Goal: Transaction & Acquisition: Purchase product/service

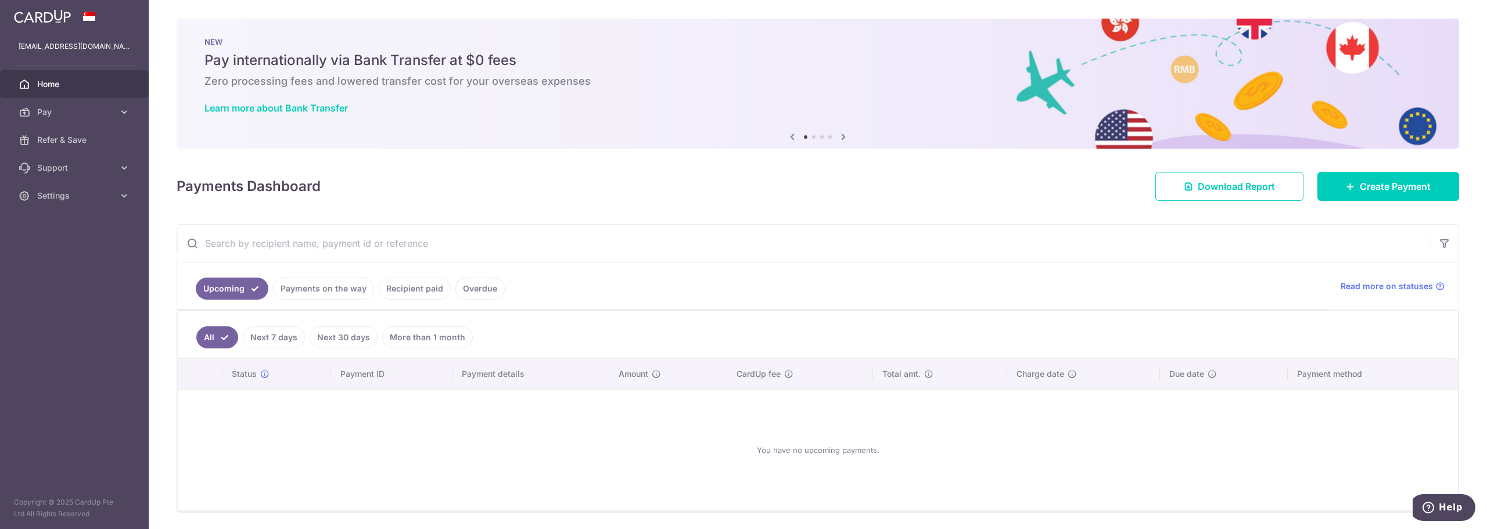
click at [350, 289] on link "Payments on the way" at bounding box center [323, 289] width 101 height 22
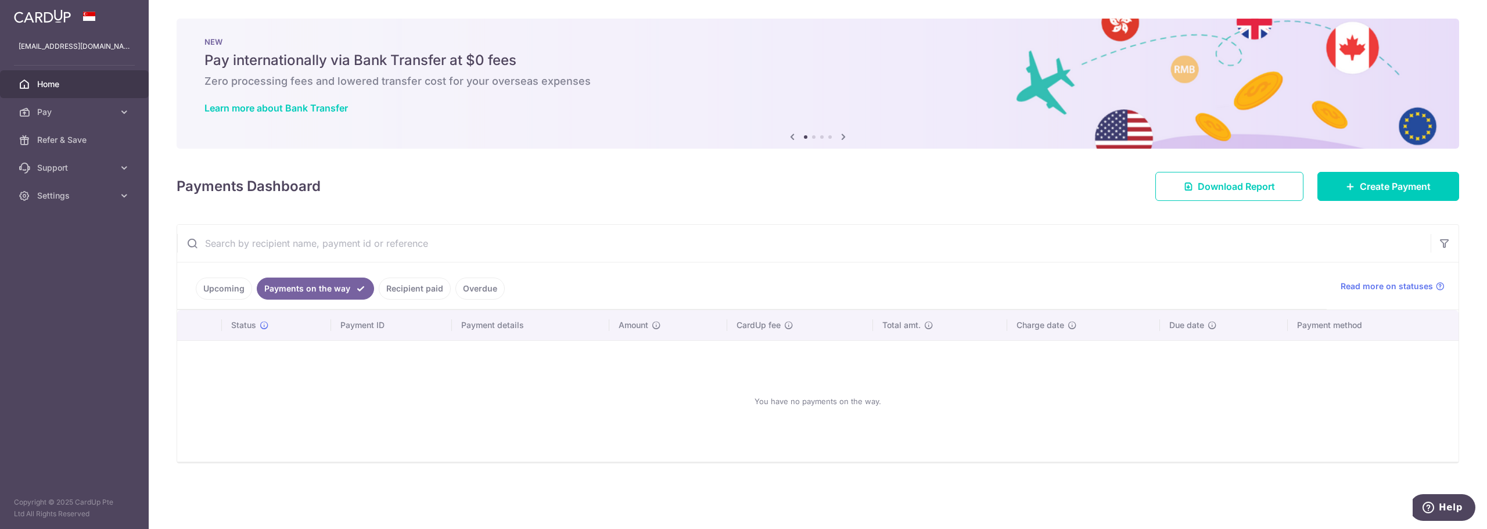
click at [395, 284] on link "Recipient paid" at bounding box center [415, 289] width 72 height 22
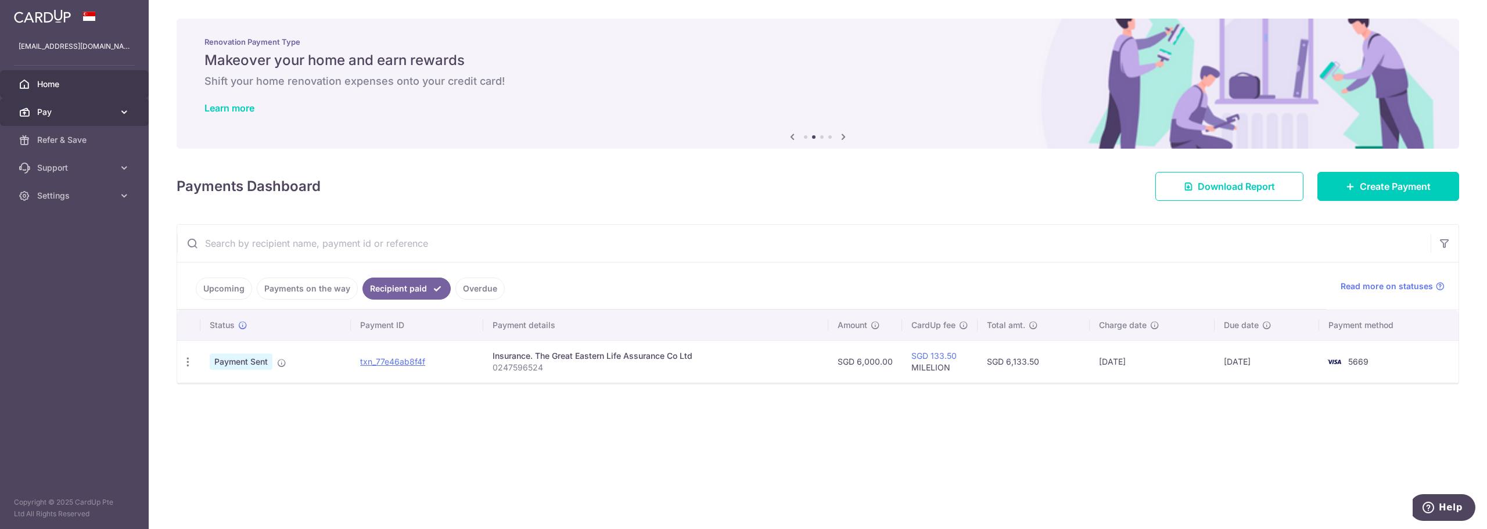
click at [118, 116] on link "Pay" at bounding box center [74, 112] width 149 height 28
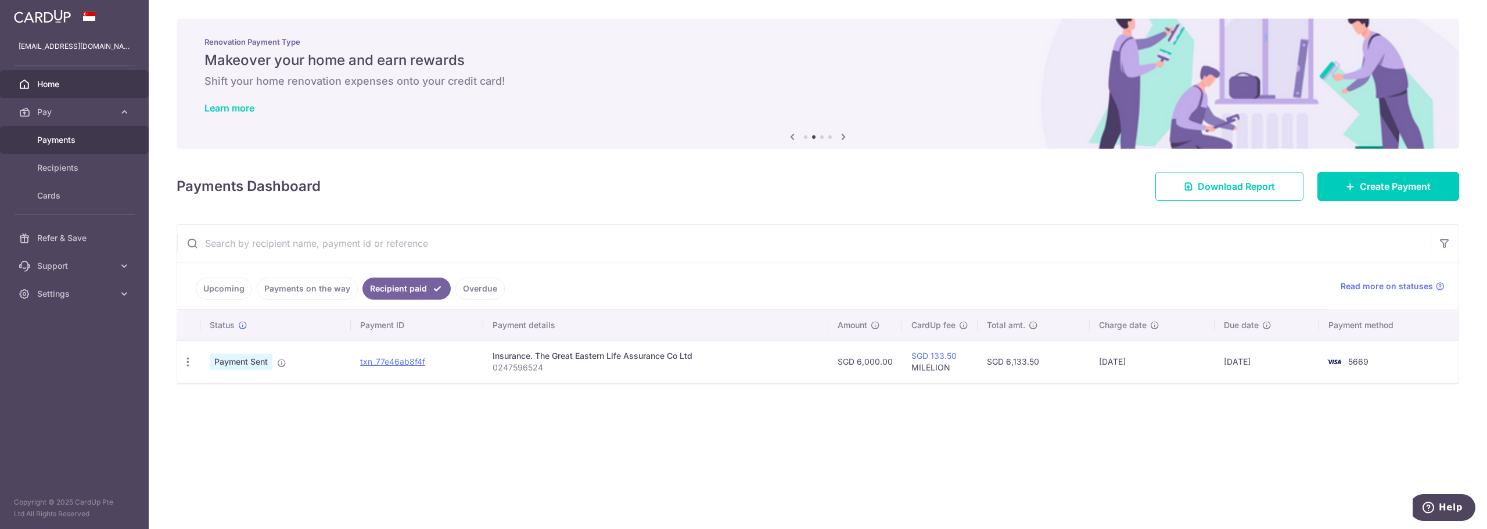
click at [94, 134] on link "Payments" at bounding box center [74, 140] width 149 height 28
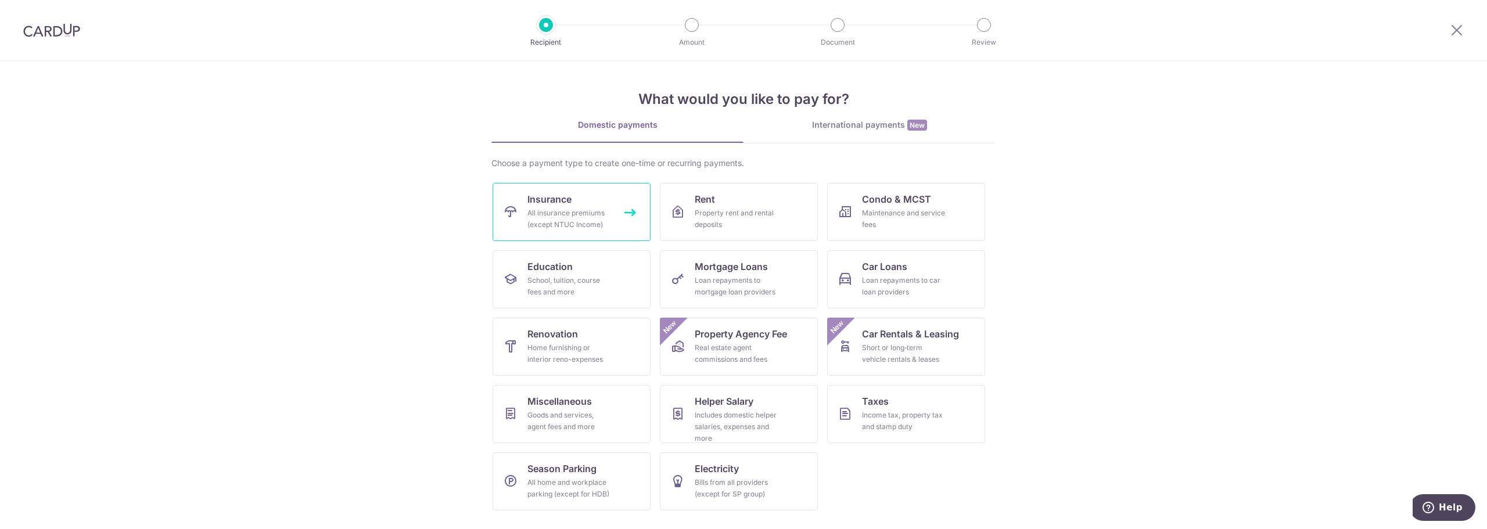
click at [596, 213] on div "All insurance premiums (except NTUC Income)" at bounding box center [570, 218] width 84 height 23
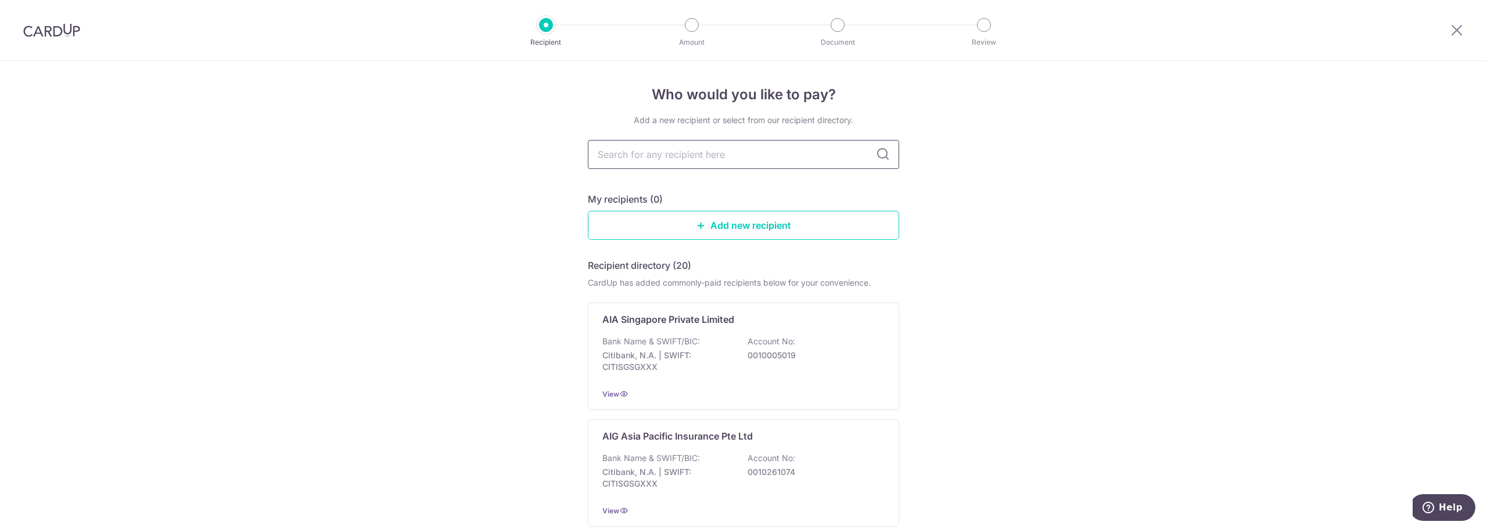
click at [667, 159] on input "text" at bounding box center [743, 154] width 311 height 29
type input "great eastern"
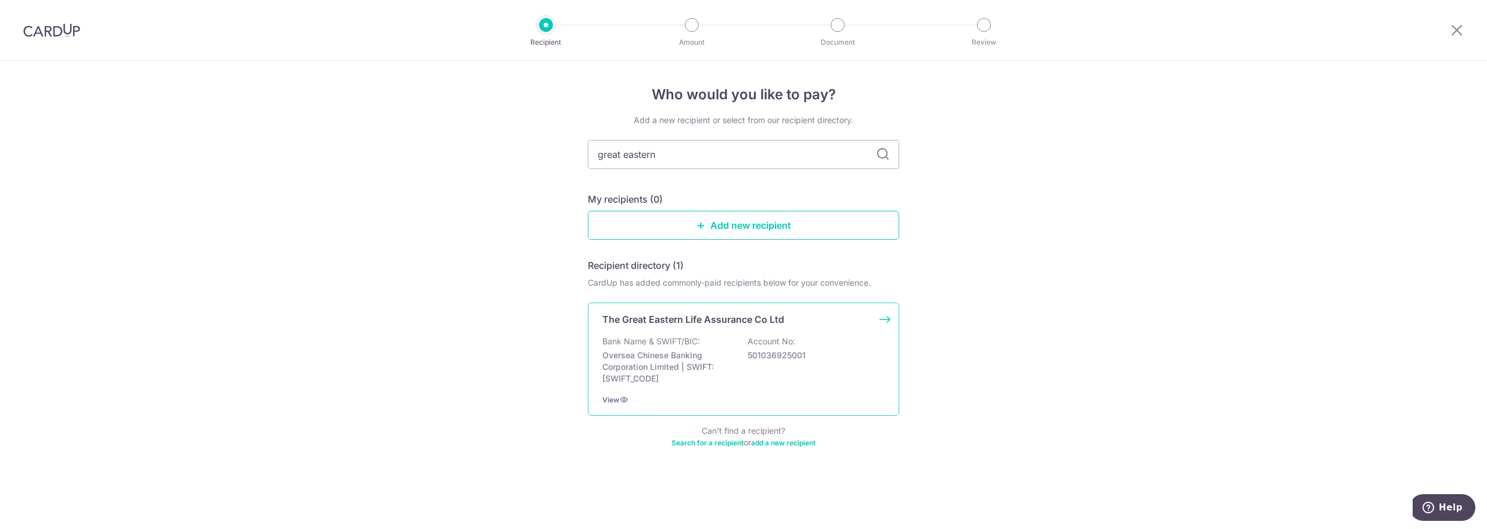
click at [730, 357] on p "Oversea Chinese Banking Corporation Limited | SWIFT: [SWIFT_CODE]" at bounding box center [668, 367] width 130 height 35
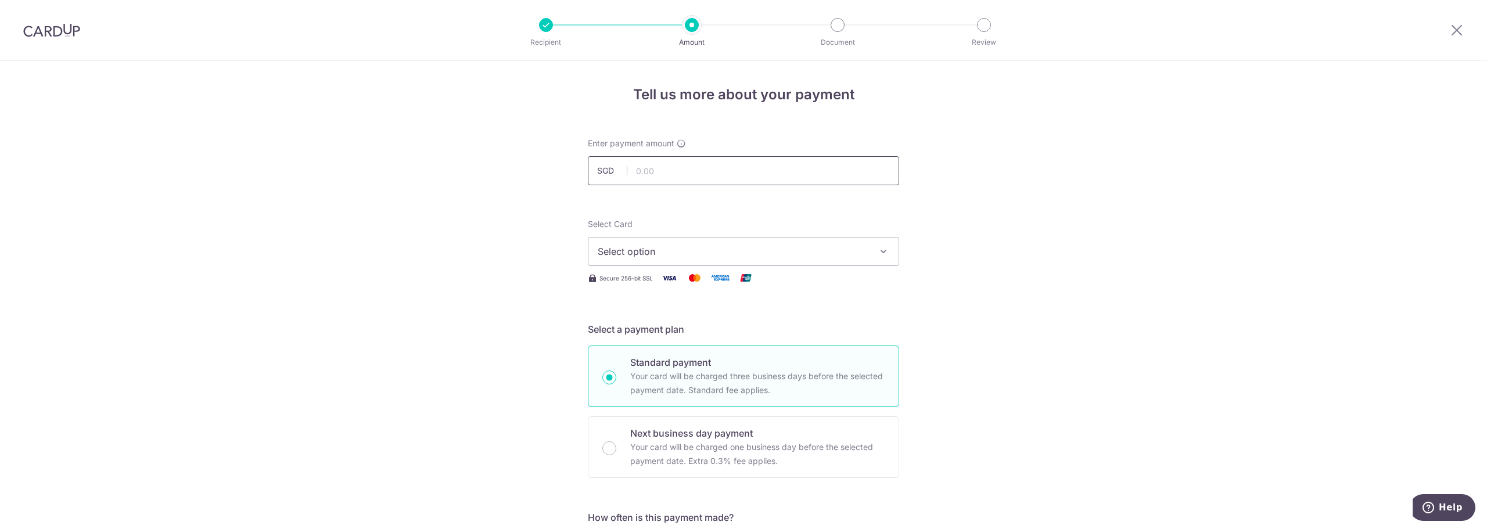
click at [659, 175] on input "text" at bounding box center [743, 170] width 311 height 29
type input "4,800.00"
click at [697, 249] on span "Select option" at bounding box center [733, 252] width 271 height 14
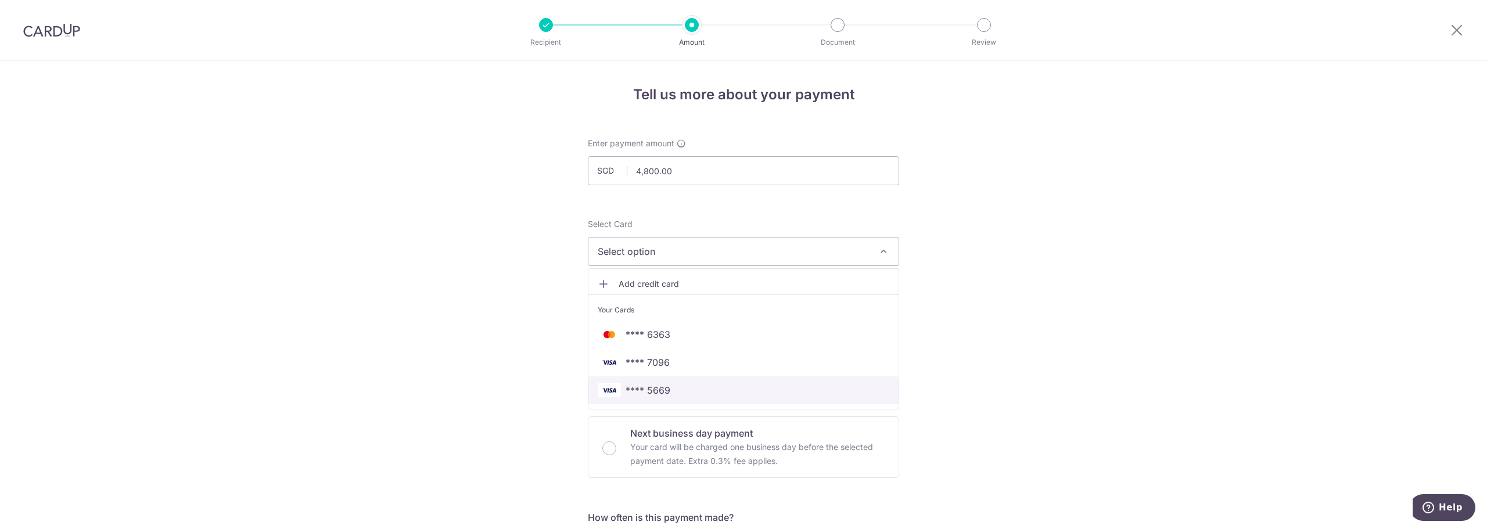
click at [705, 381] on link "**** 5669" at bounding box center [744, 390] width 310 height 28
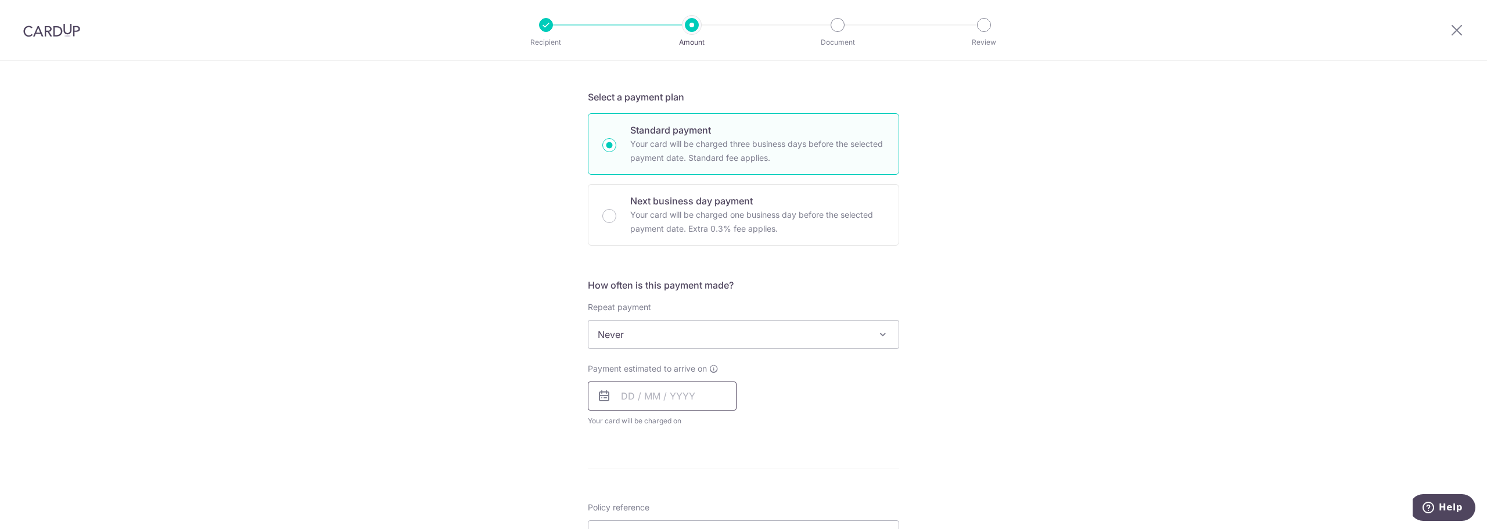
scroll to position [291, 0]
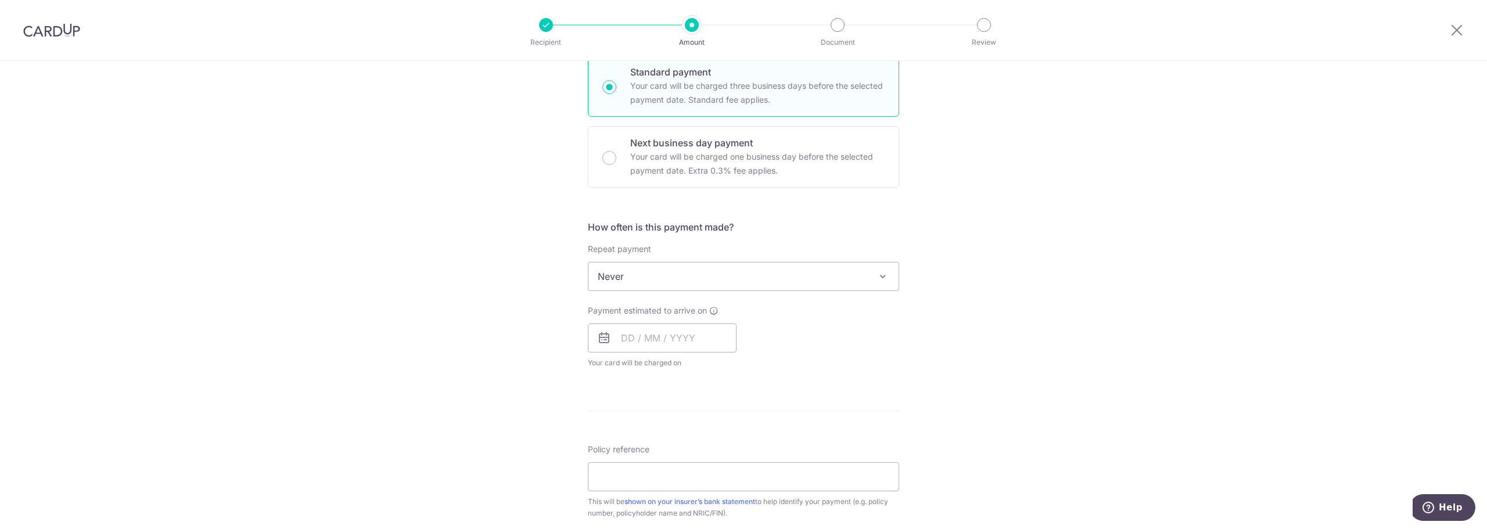
click at [608, 331] on icon at bounding box center [604, 338] width 14 height 14
click at [619, 333] on input "text" at bounding box center [662, 338] width 149 height 29
click at [970, 343] on div "Tell us more about your payment Enter payment amount SGD 4,800.00 4800.00 Selec…" at bounding box center [743, 295] width 1487 height 1051
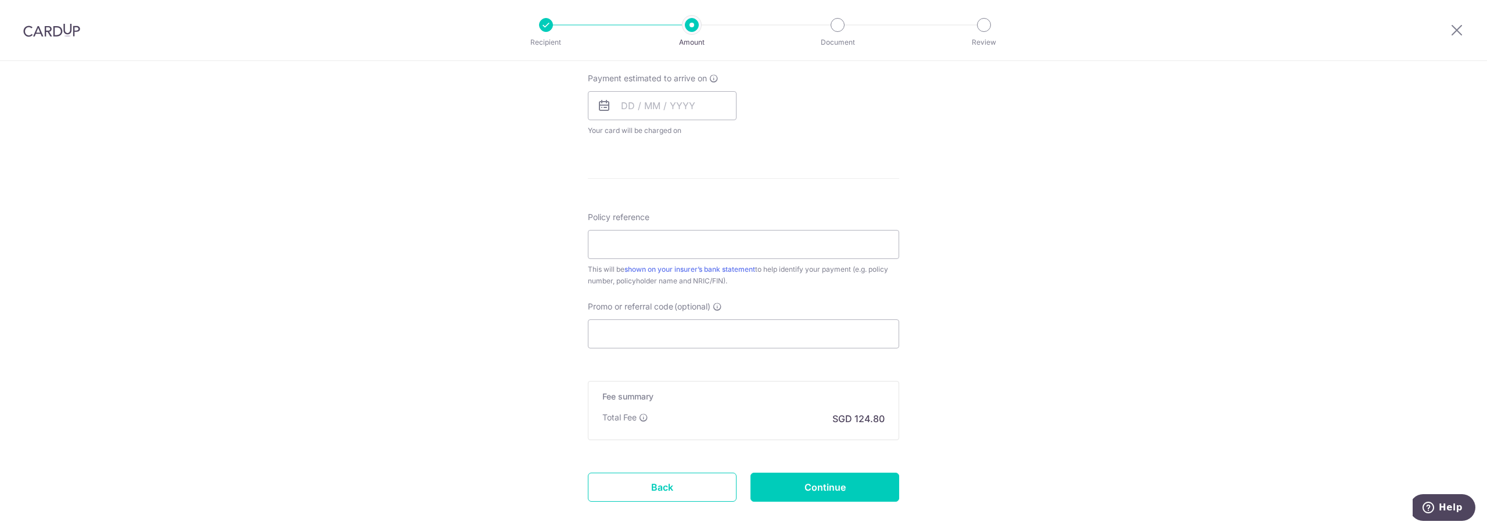
scroll to position [467, 0]
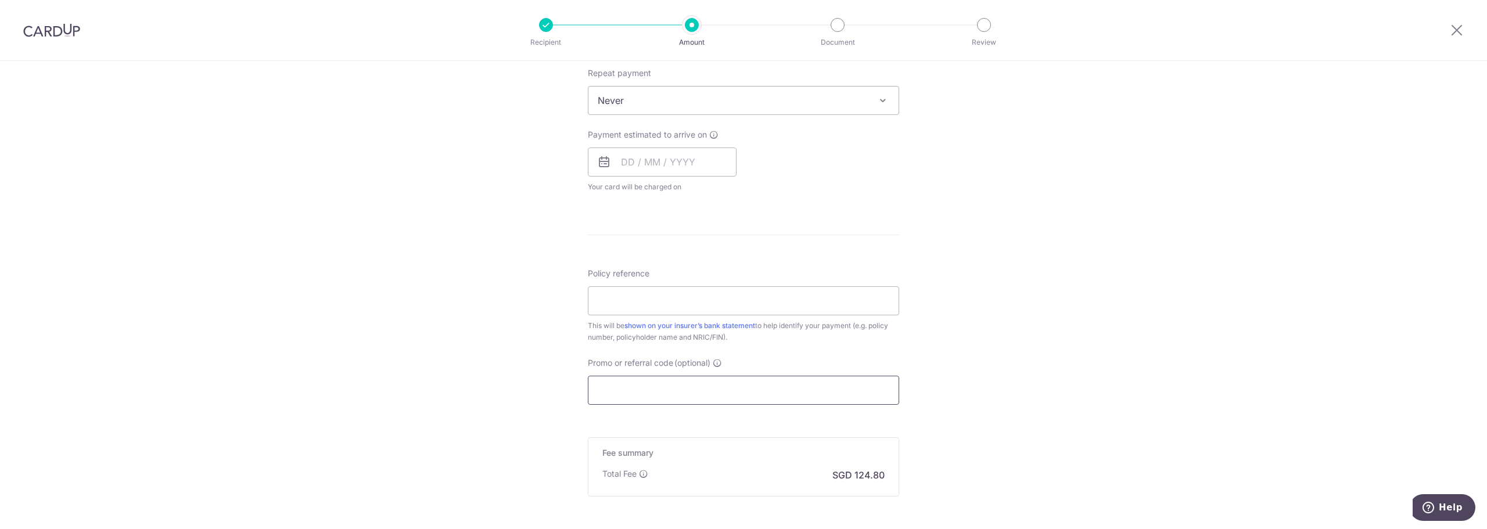
click at [775, 397] on input "Promo or referral code (optional)" at bounding box center [743, 390] width 311 height 29
paste input "MCTAX25N"
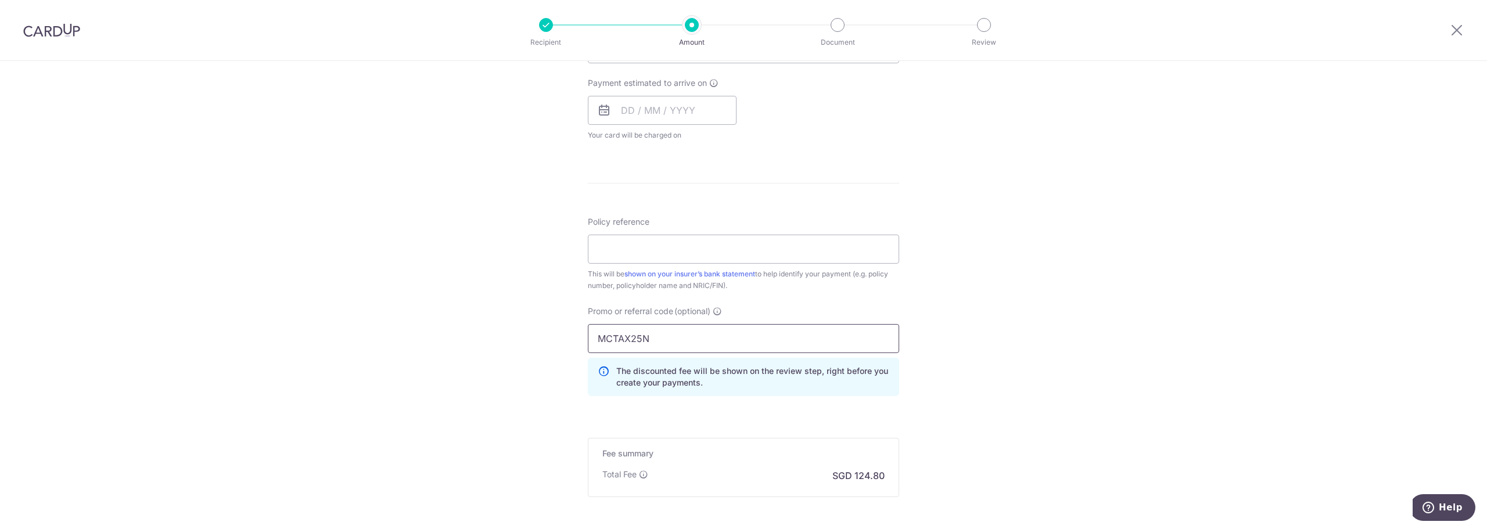
scroll to position [583, 0]
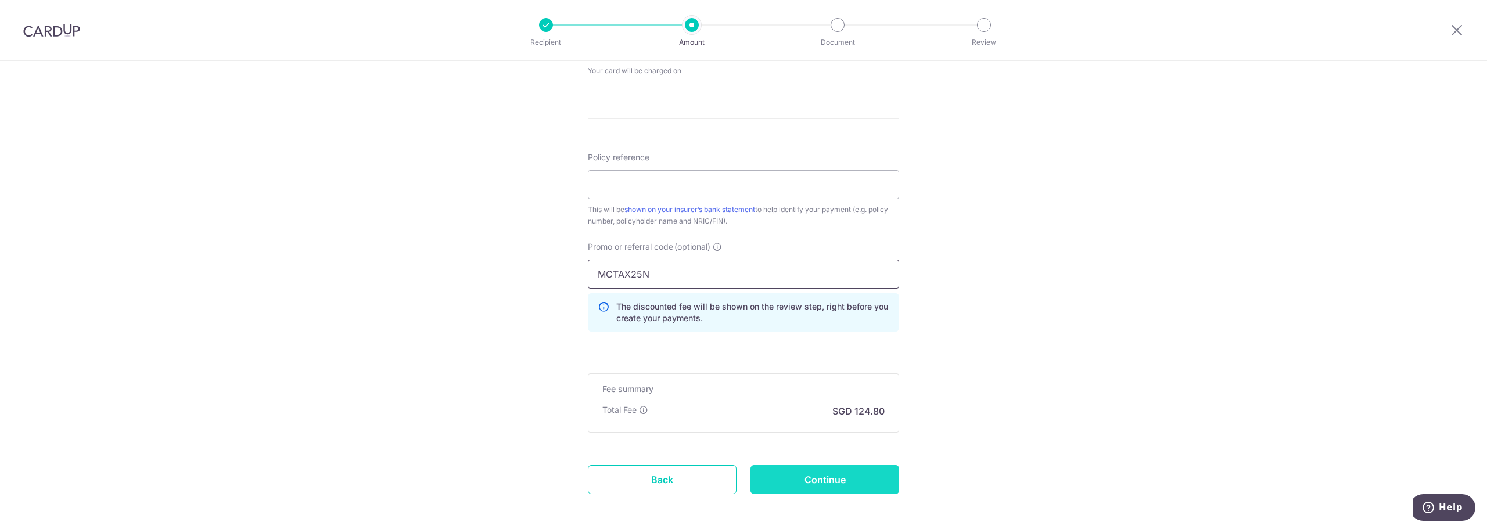
type input "MCTAX25N"
click at [828, 476] on input "Continue" at bounding box center [825, 479] width 149 height 29
type input "Create Schedule"
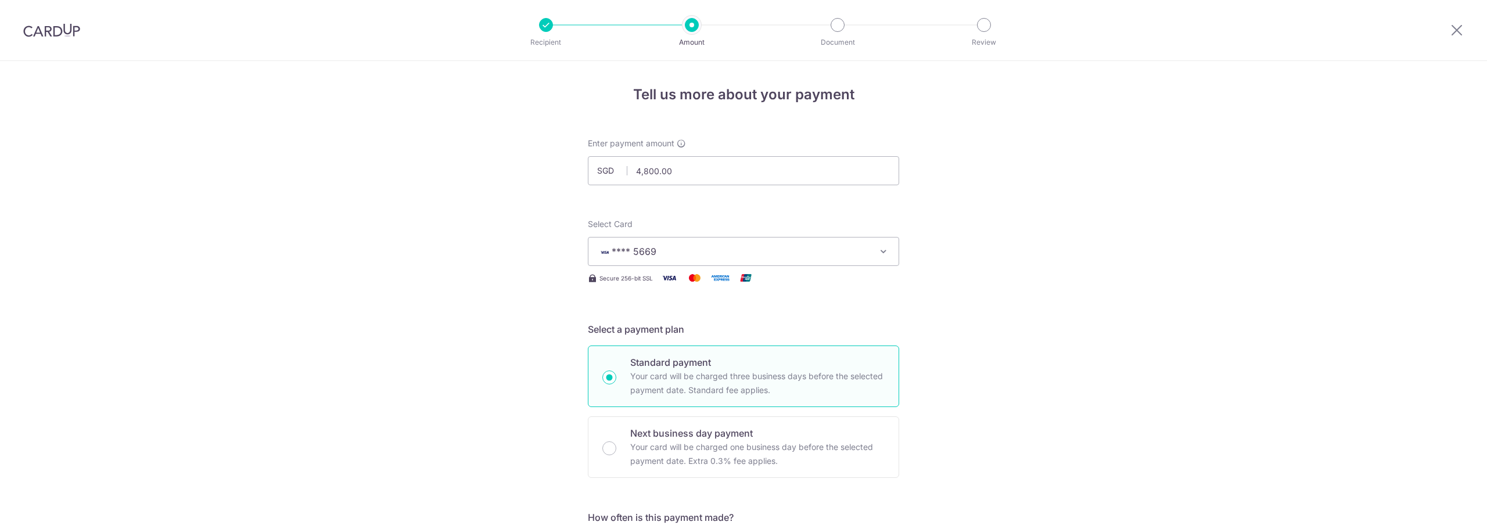
scroll to position [587, 0]
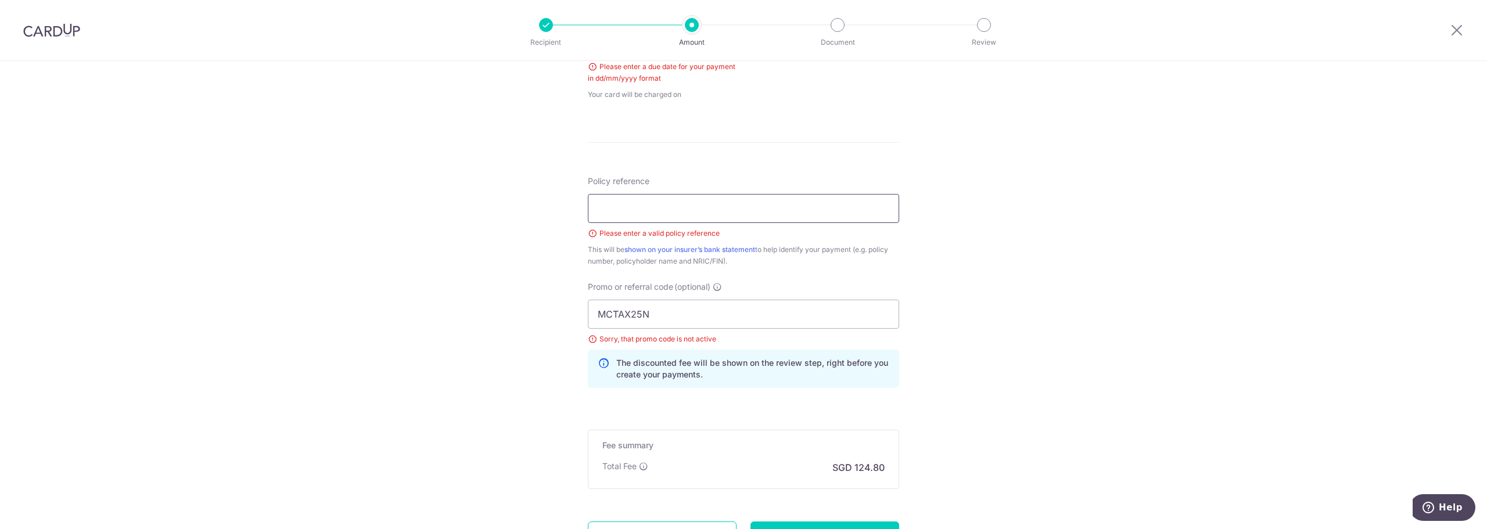
click at [740, 210] on input "Policy reference" at bounding box center [743, 208] width 311 height 29
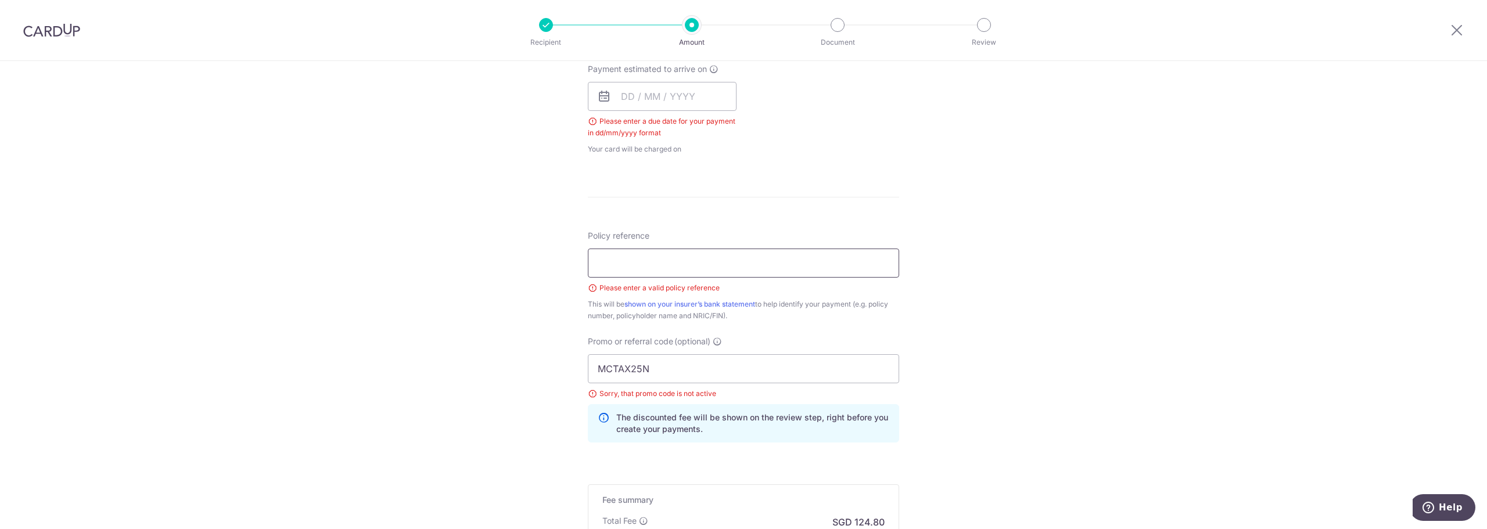
scroll to position [639, 0]
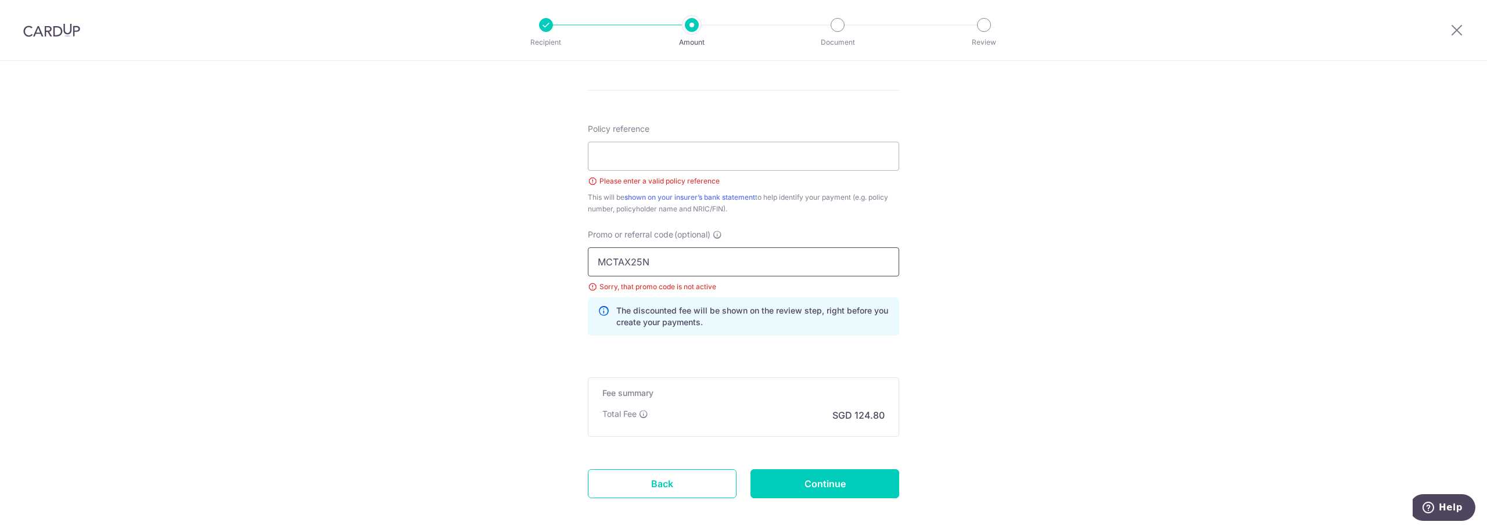
click at [678, 250] on input "MCTAX25N" at bounding box center [743, 262] width 311 height 29
paste input "ILELIO"
type input "MILELION"
click at [841, 482] on input "Continue" at bounding box center [825, 483] width 149 height 29
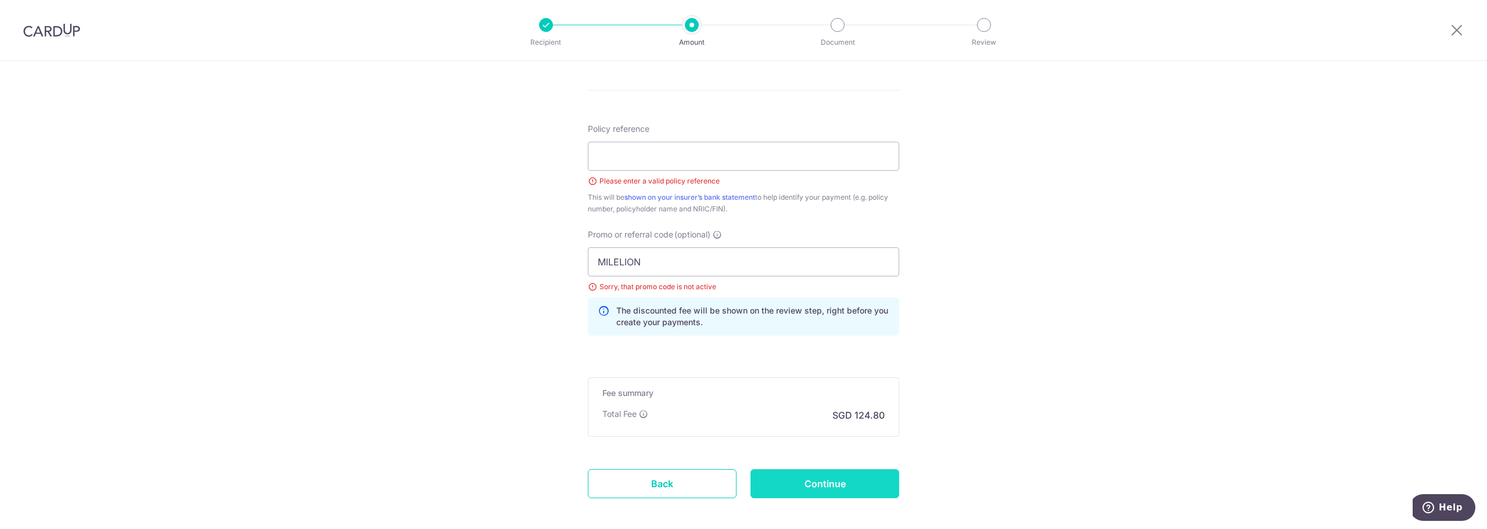
type input "Create Schedule"
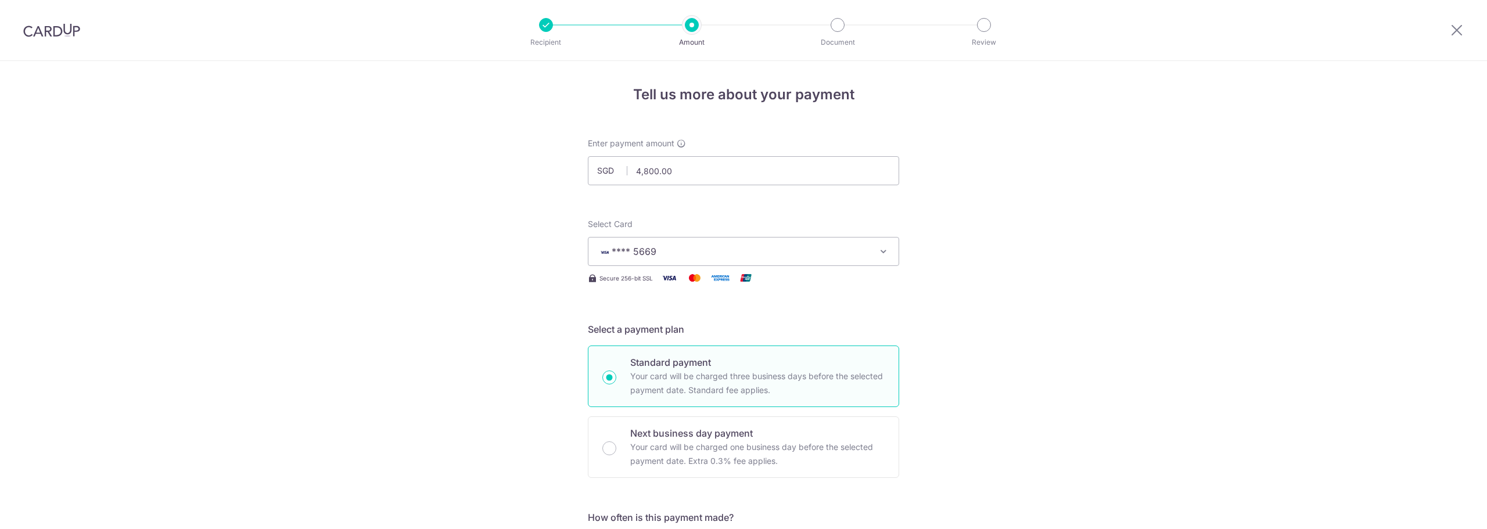
scroll to position [587, 0]
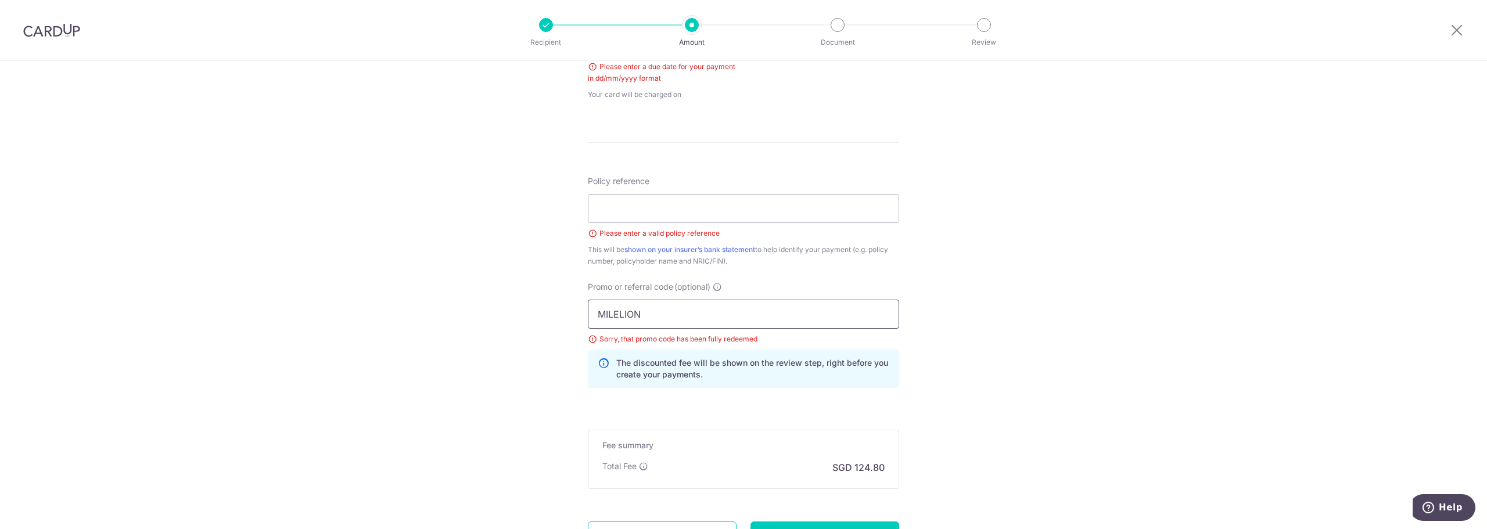
click at [622, 317] on input "MILELION" at bounding box center [743, 314] width 311 height 29
paste input "OFF225"
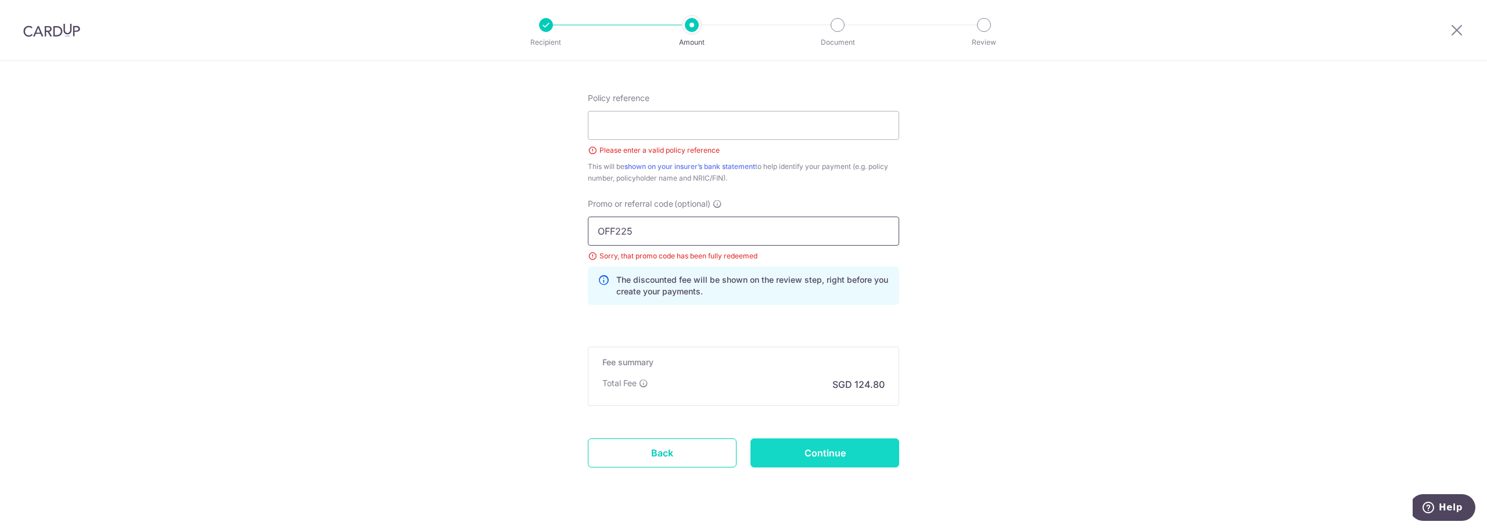
scroll to position [695, 0]
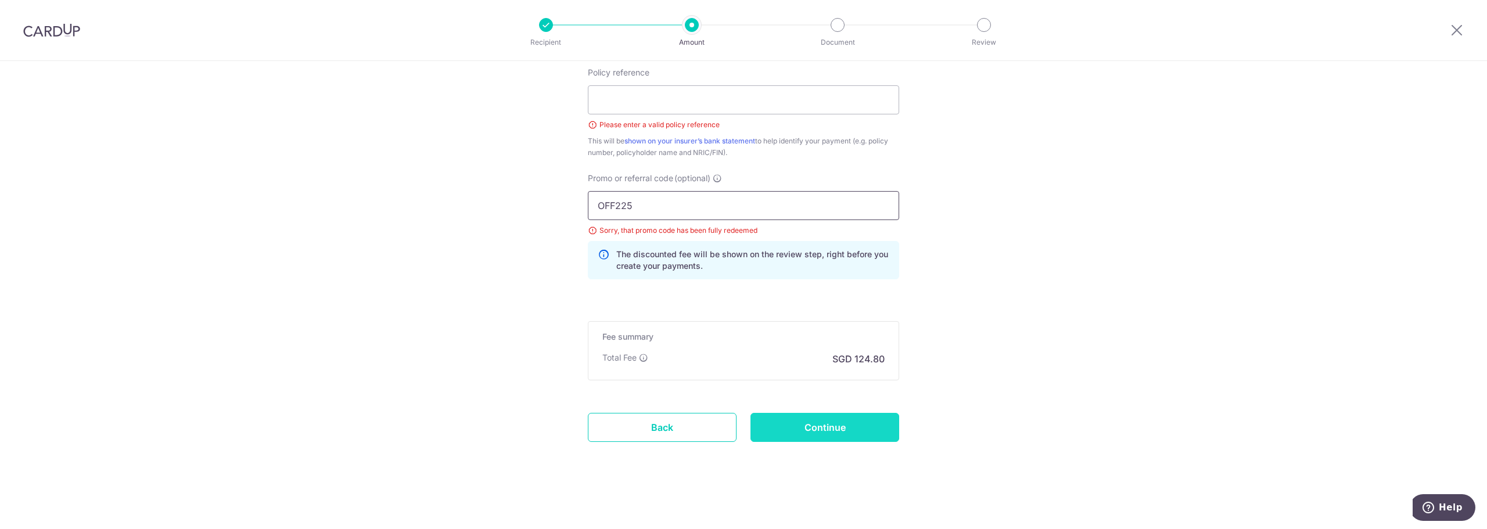
type input "OFF225"
click at [828, 418] on input "Continue" at bounding box center [825, 427] width 149 height 29
type input "Create Schedule"
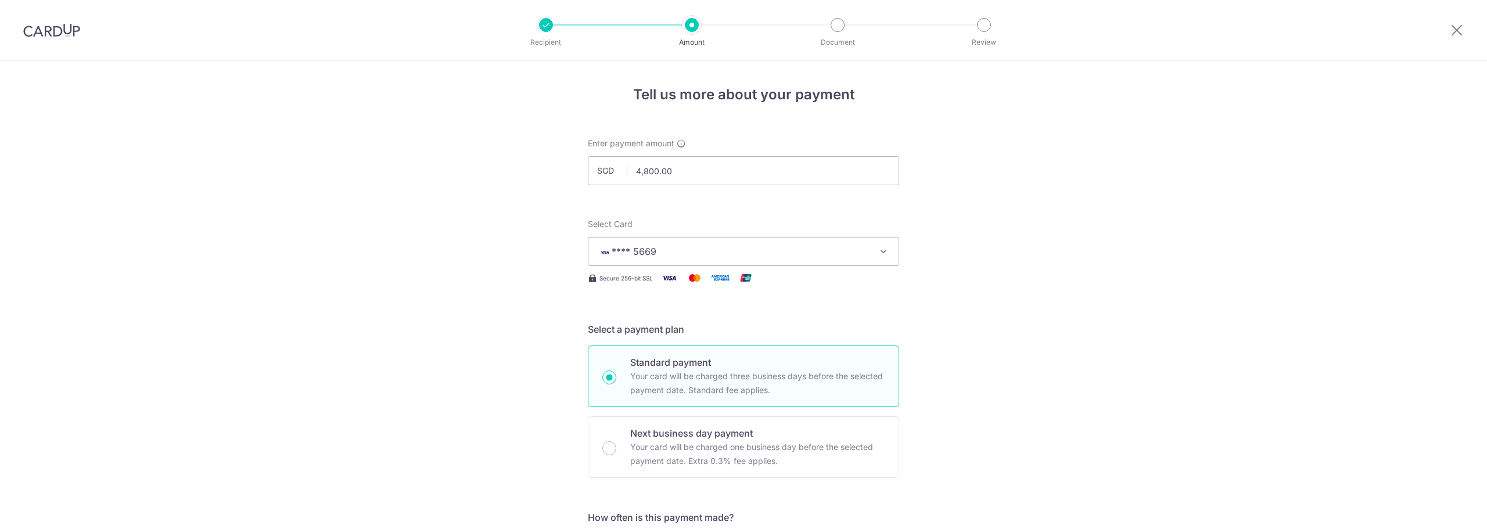
scroll to position [587, 0]
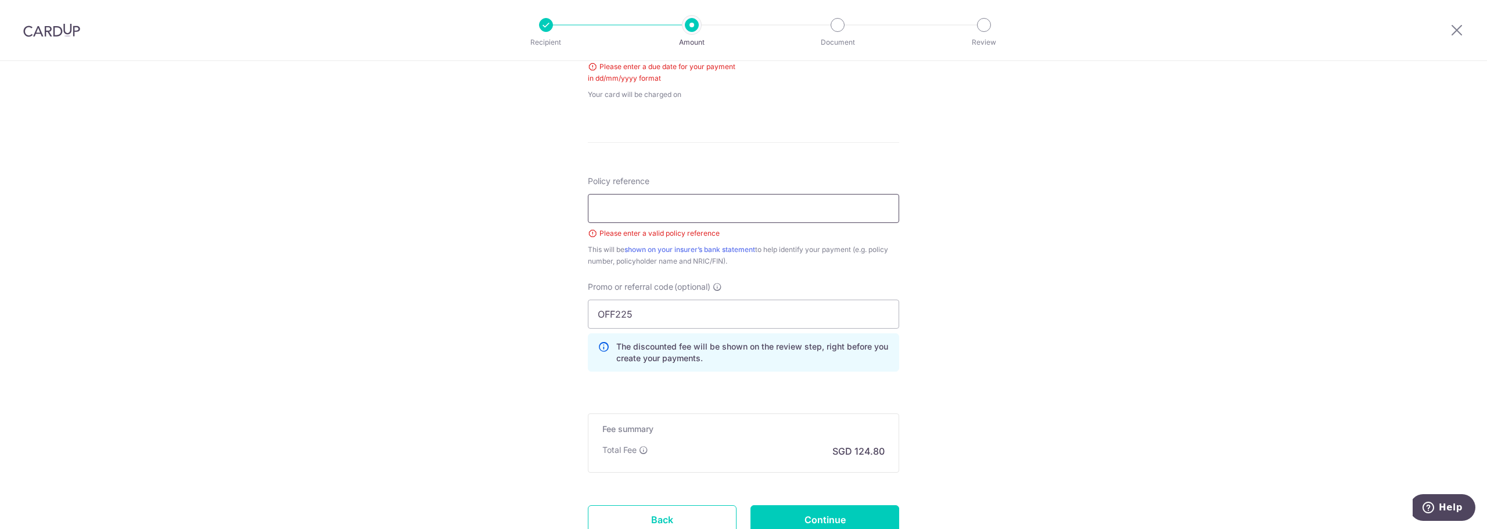
click at [747, 200] on input "Policy reference" at bounding box center [743, 208] width 311 height 29
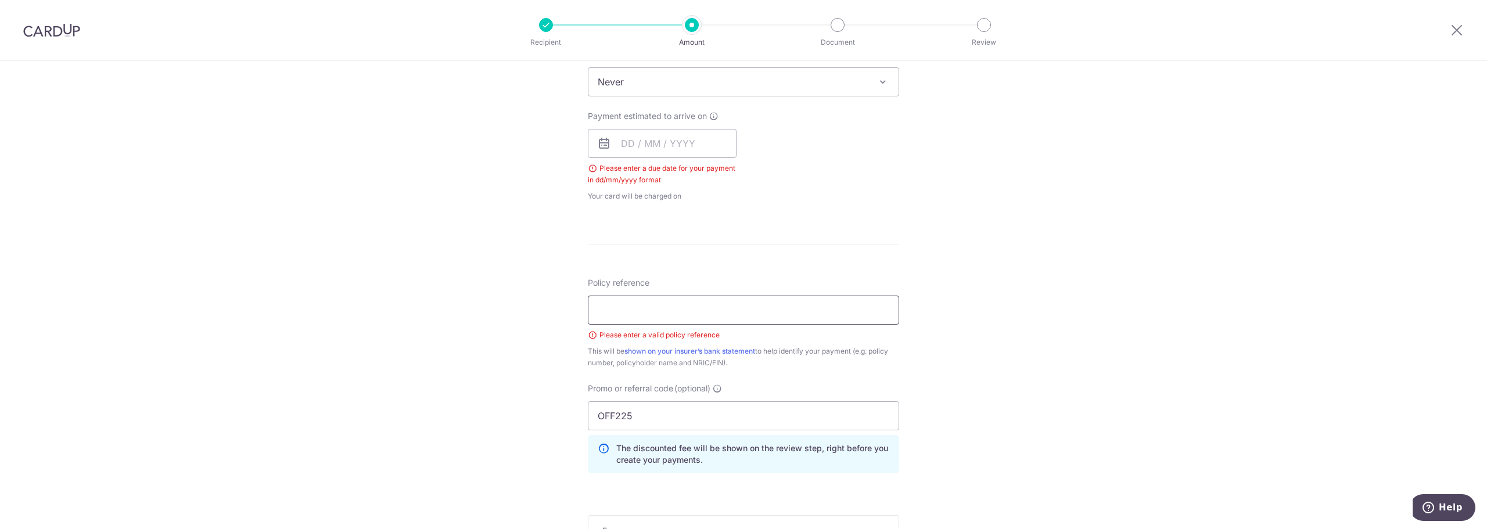
scroll to position [413, 0]
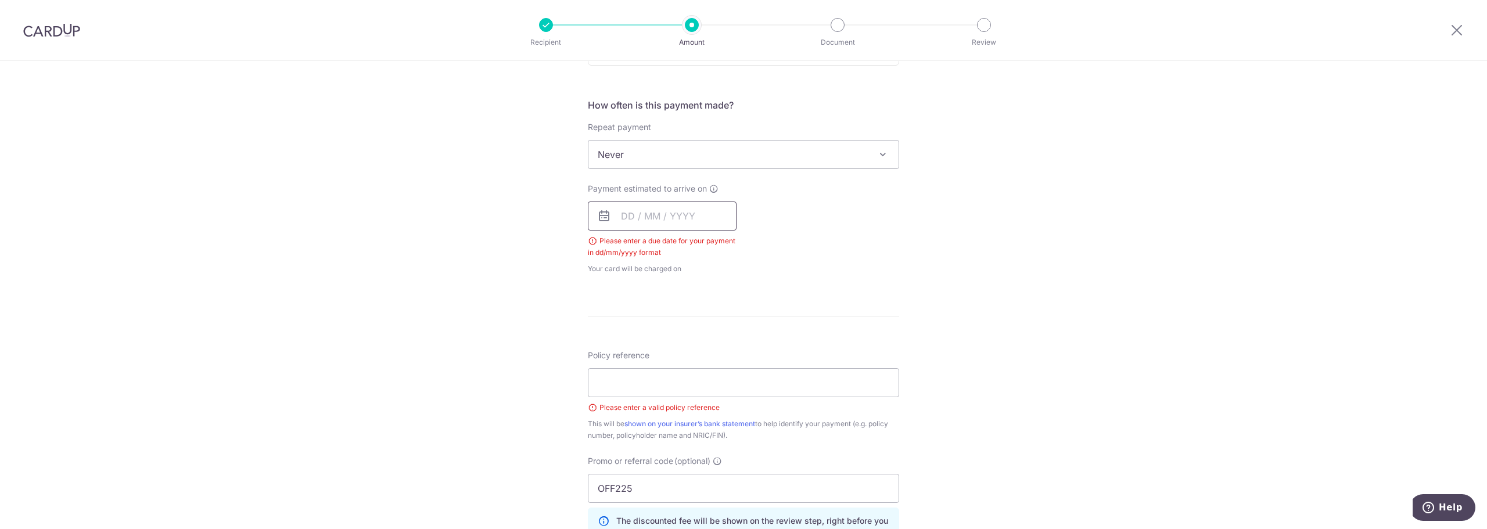
click at [641, 211] on input "text" at bounding box center [662, 216] width 149 height 29
click at [763, 214] on div "Payment estimated to arrive on Prev Next Sep Oct Nov Dec 2025 2026 2027 2028 20…" at bounding box center [743, 229] width 325 height 92
click at [639, 224] on input "text" at bounding box center [662, 216] width 149 height 29
click at [649, 366] on link "23" at bounding box center [658, 368] width 19 height 19
type input "[DATE]"
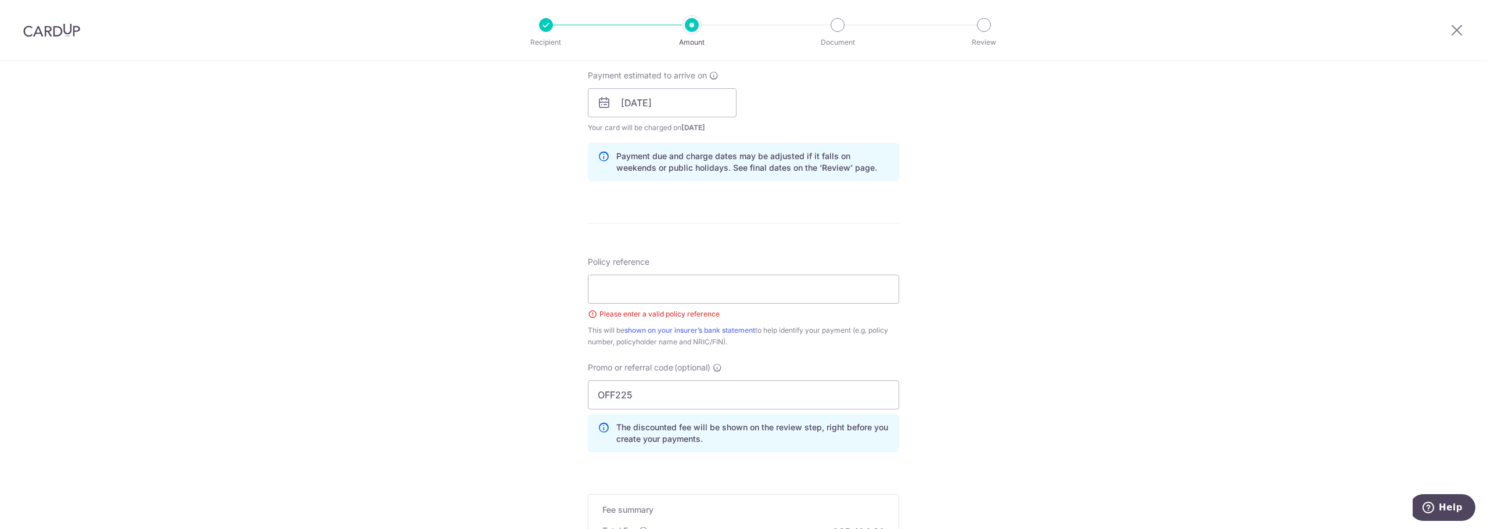
scroll to position [529, 0]
click at [726, 303] on div "Policy reference Please enter a valid policy reference This will be shown on yo…" at bounding box center [743, 299] width 311 height 92
click at [727, 290] on input "Policy reference" at bounding box center [743, 286] width 311 height 29
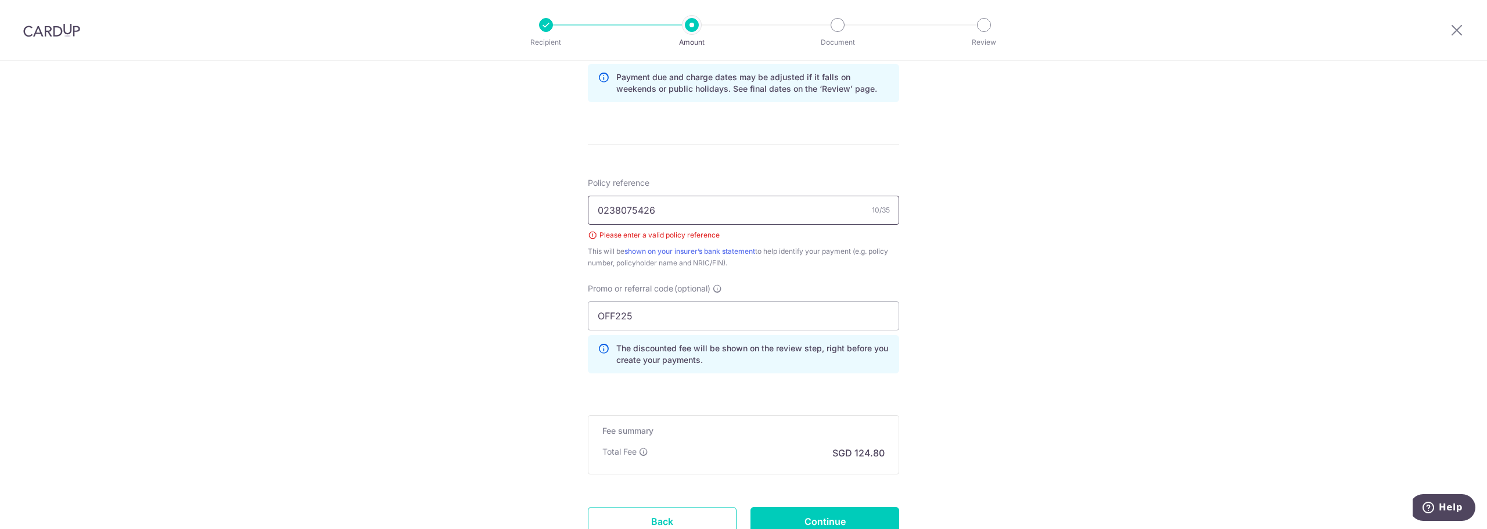
scroll to position [699, 0]
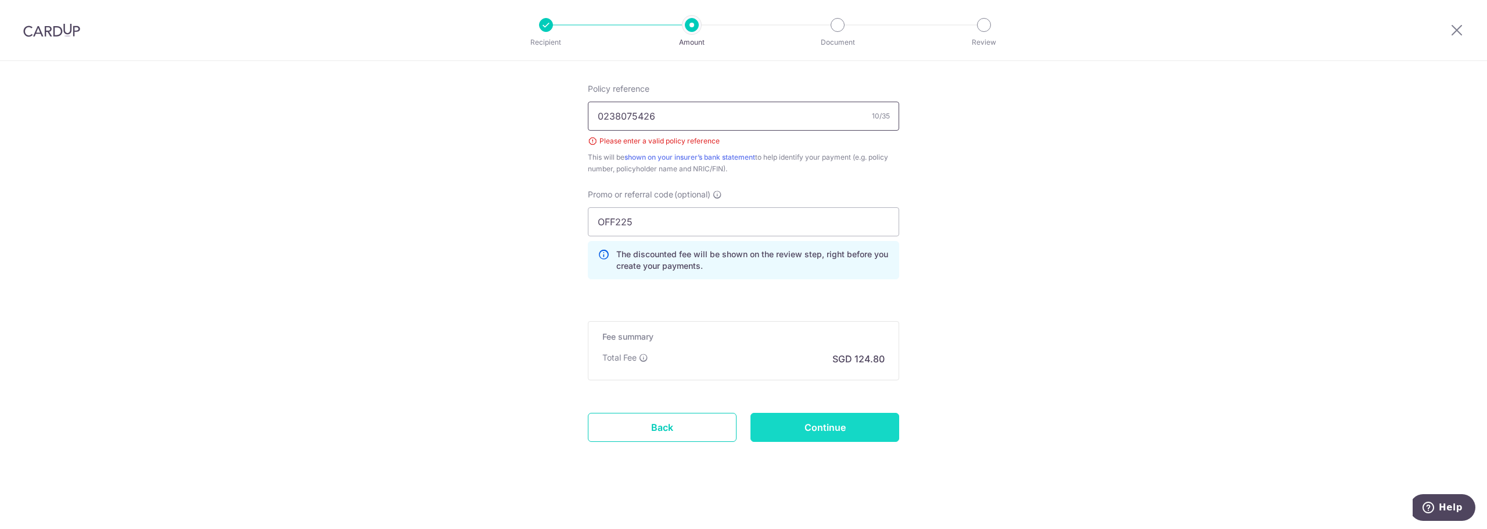
type input "0238075426"
click at [856, 414] on input "Continue" at bounding box center [825, 427] width 149 height 29
type input "Create Schedule"
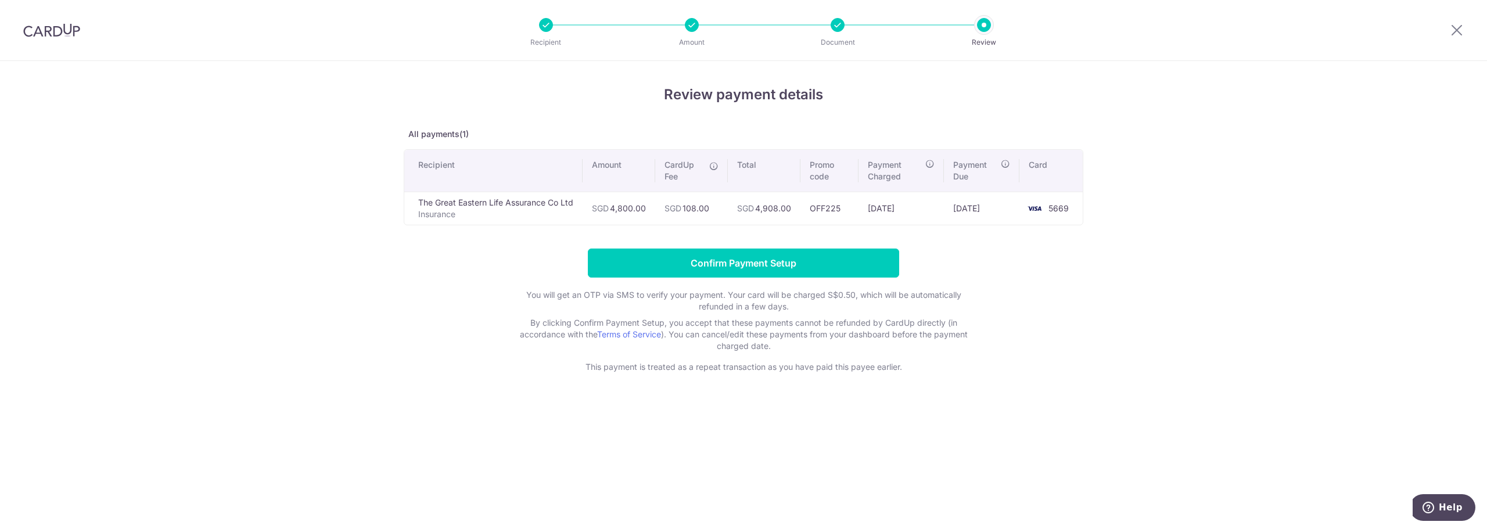
click at [150, 117] on div "Review payment details All payments(1) Recipient Amount CardUp Fee Total Promo …" at bounding box center [743, 295] width 1487 height 468
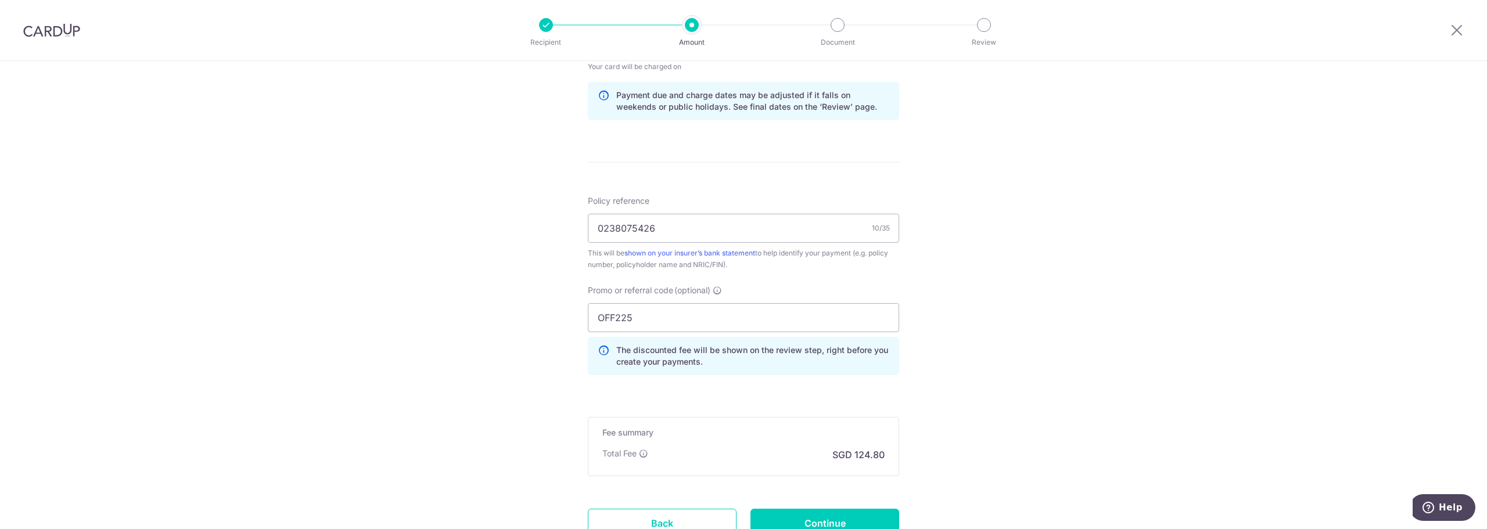
scroll to position [639, 0]
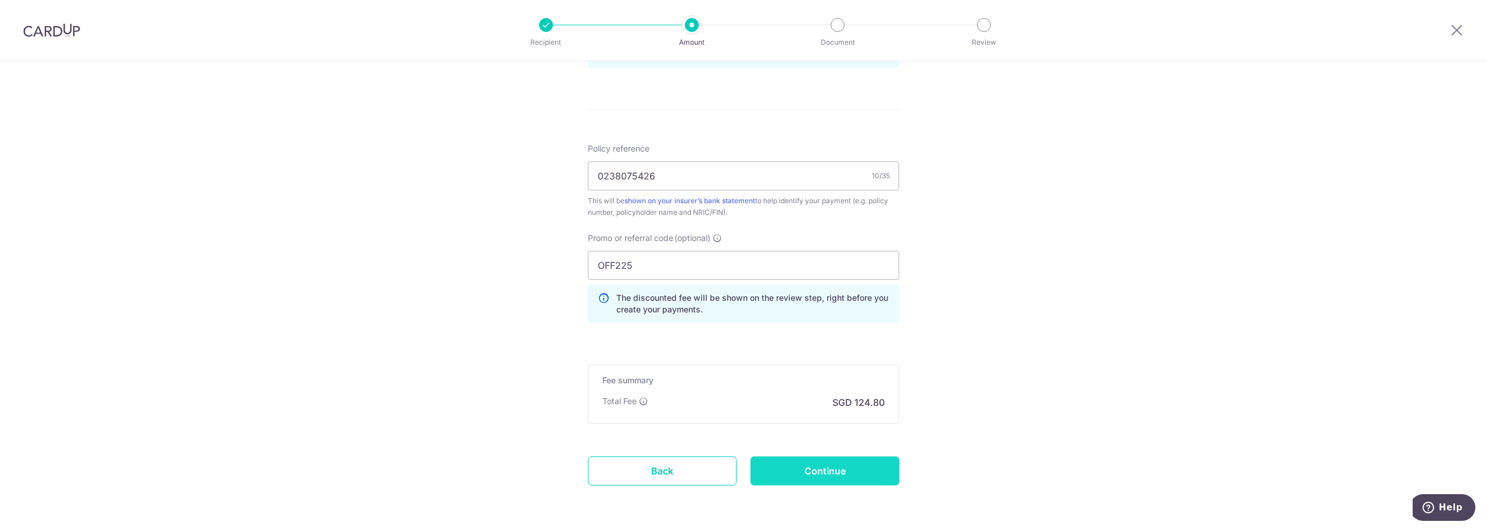
click at [799, 472] on input "Continue" at bounding box center [825, 471] width 149 height 29
type input "Update Schedule"
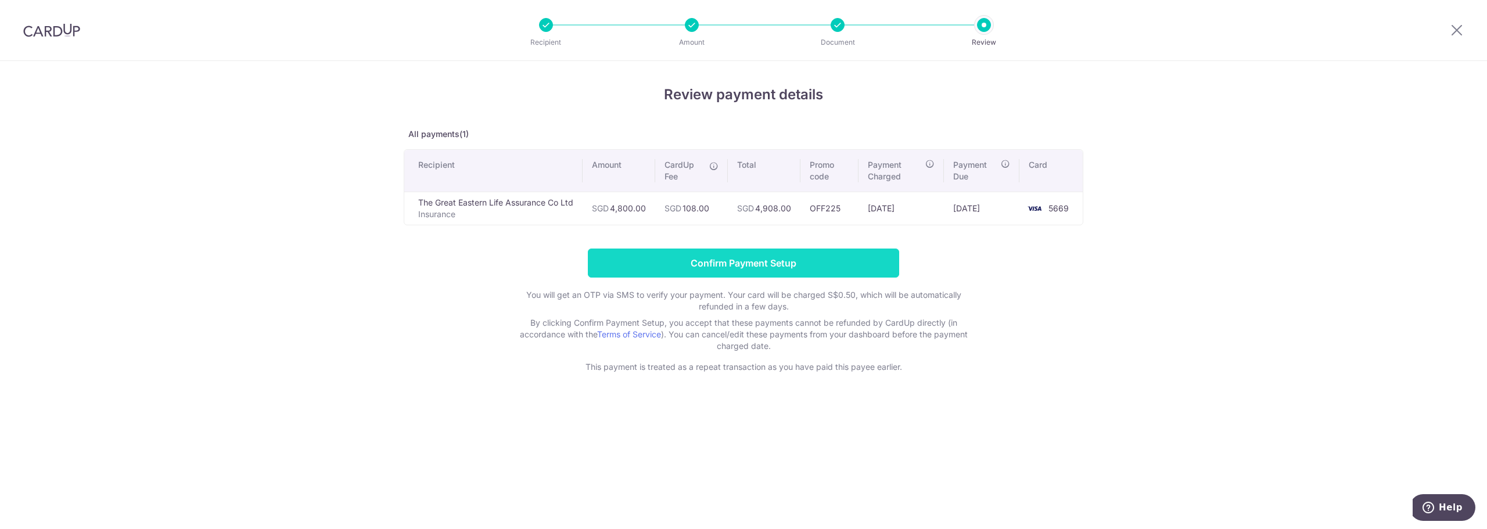
click at [798, 261] on input "Confirm Payment Setup" at bounding box center [743, 263] width 311 height 29
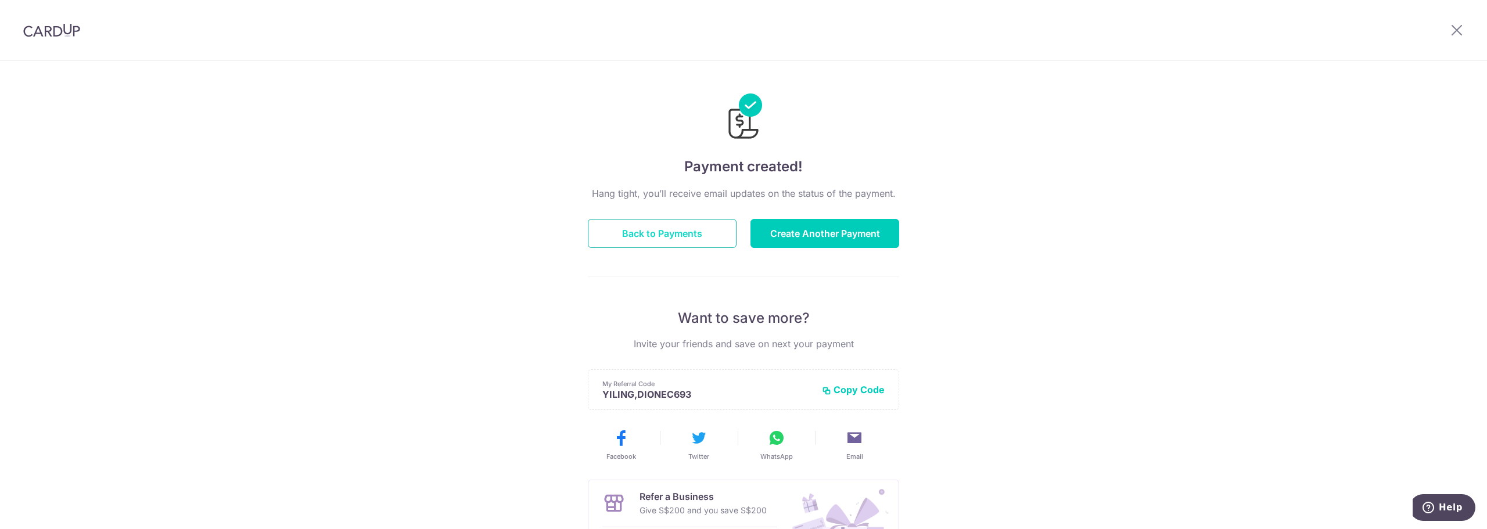
click at [711, 235] on button "Back to Payments" at bounding box center [662, 233] width 149 height 29
